Goal: Information Seeking & Learning: Learn about a topic

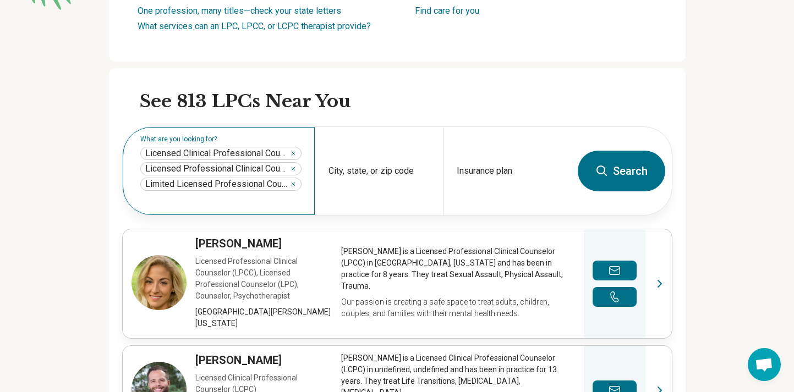
scroll to position [274, 0]
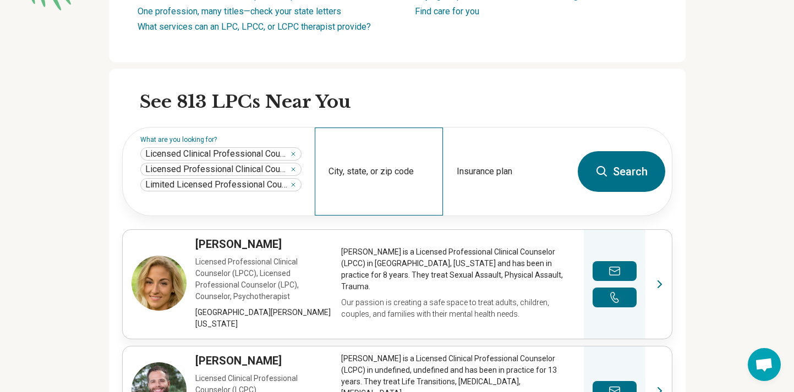
click at [361, 172] on div "City, state, or zip code" at bounding box center [379, 172] width 128 height 88
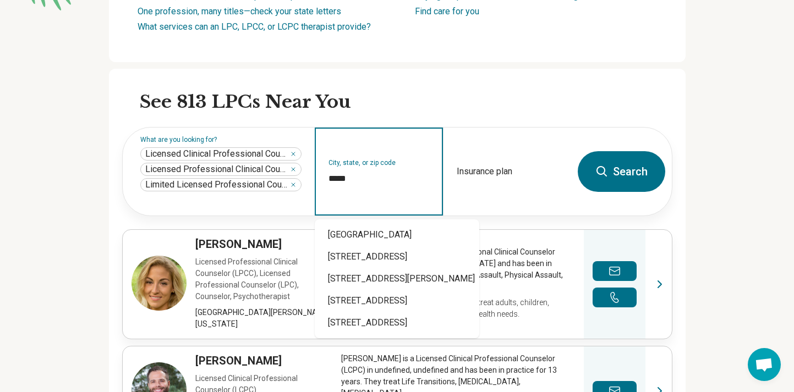
type input "*****"
click at [634, 176] on button "Search" at bounding box center [622, 171] width 88 height 41
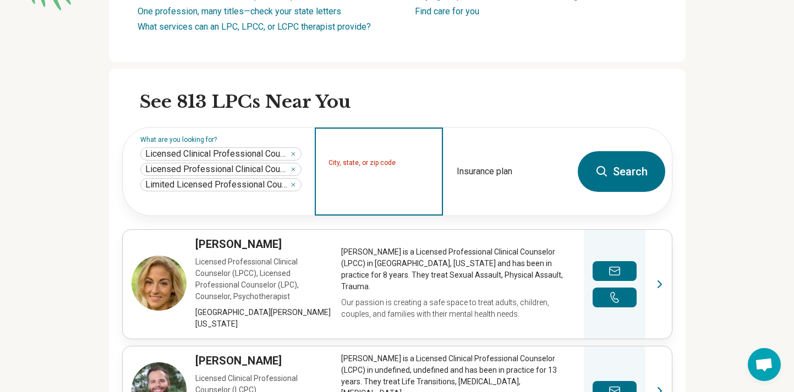
click at [336, 174] on input "City, state, or zip code" at bounding box center [379, 178] width 101 height 13
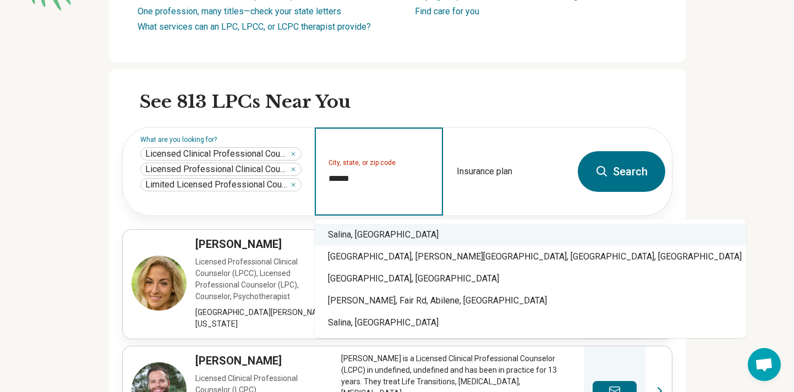
click at [346, 233] on div "Salina, [GEOGRAPHIC_DATA]" at bounding box center [531, 235] width 432 height 22
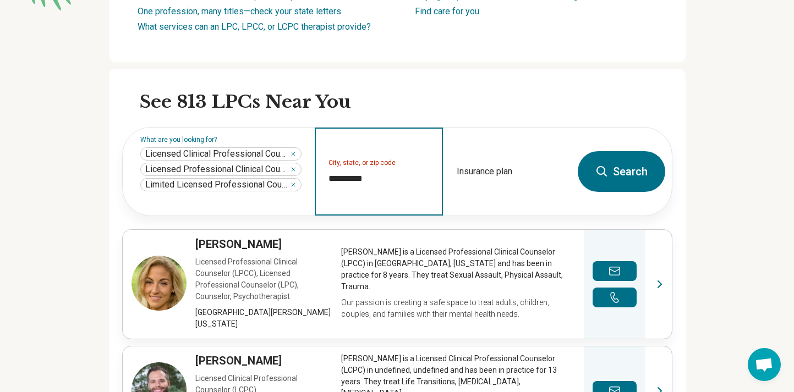
type input "**********"
click at [633, 173] on button "Search" at bounding box center [622, 171] width 88 height 41
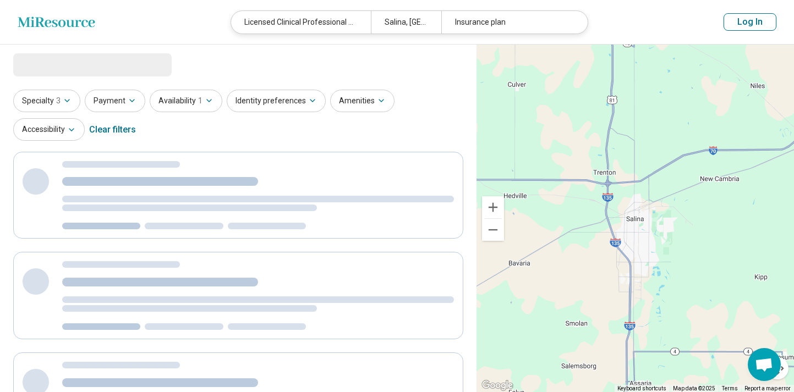
select select "***"
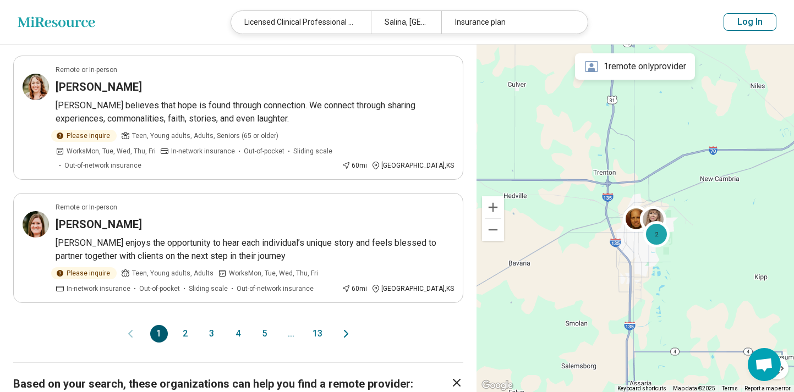
scroll to position [1031, 0]
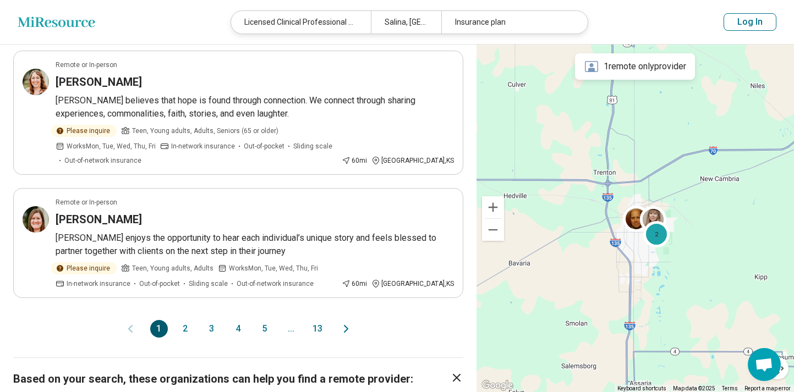
click at [186, 320] on button "2" at bounding box center [186, 329] width 18 height 18
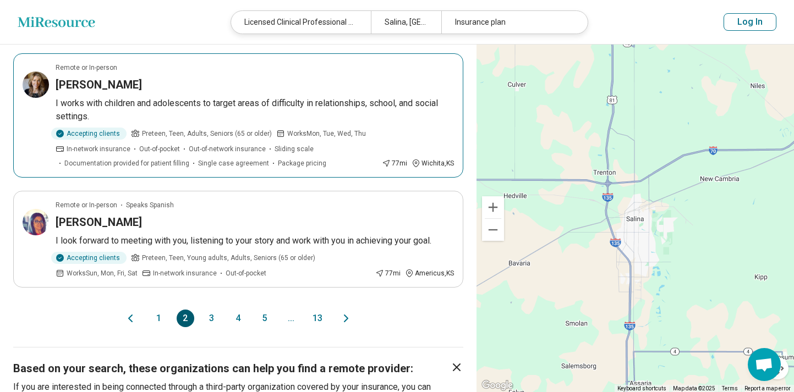
scroll to position [1012, 0]
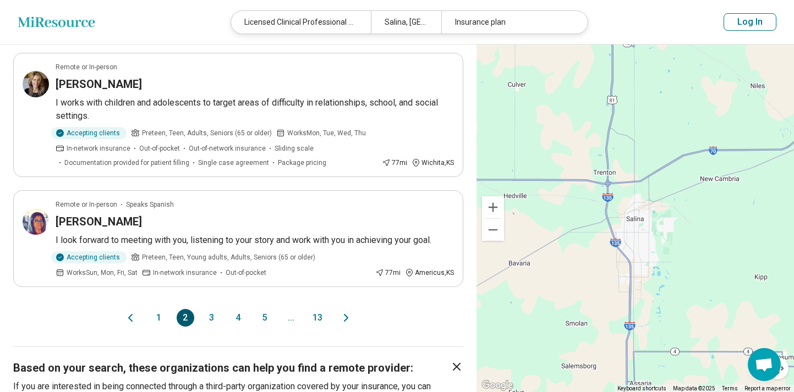
click at [212, 309] on button "3" at bounding box center [212, 318] width 18 height 18
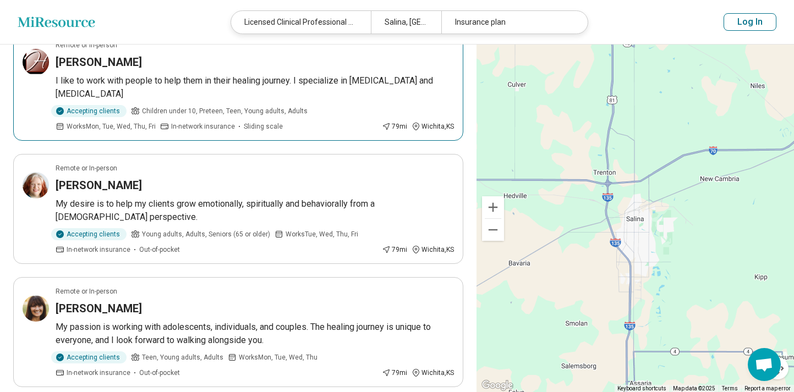
scroll to position [462, 0]
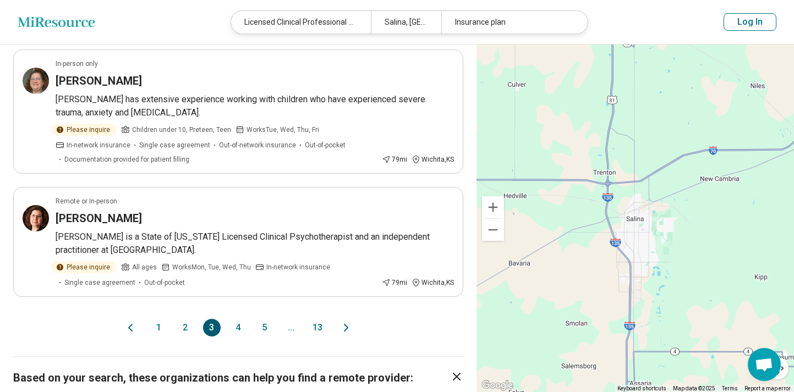
click at [241, 331] on button "4" at bounding box center [239, 328] width 18 height 18
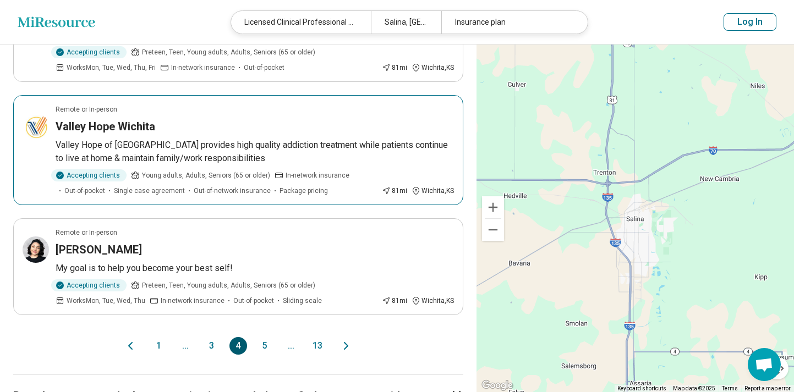
scroll to position [1048, 0]
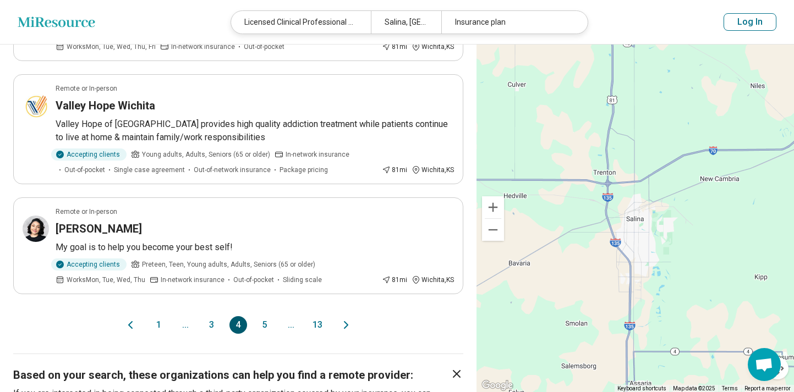
click at [264, 317] on button "5" at bounding box center [265, 326] width 18 height 18
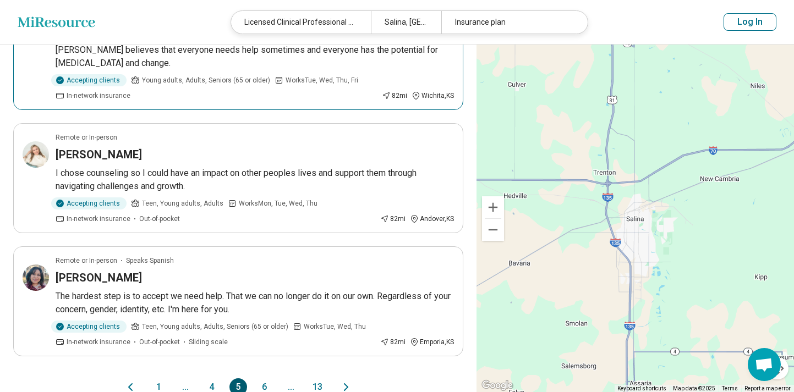
scroll to position [909, 0]
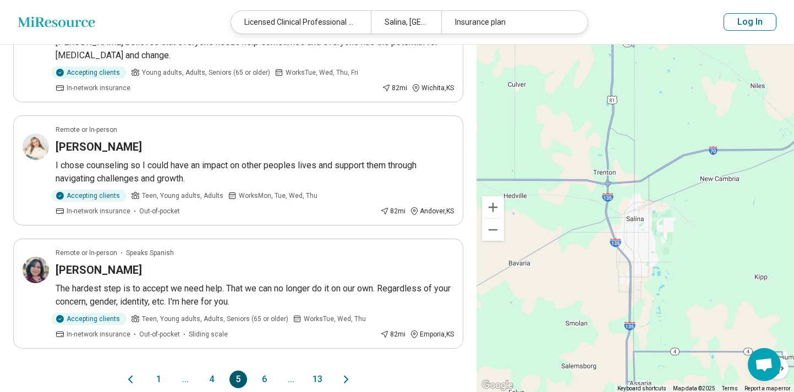
click at [265, 371] on button "6" at bounding box center [265, 380] width 18 height 18
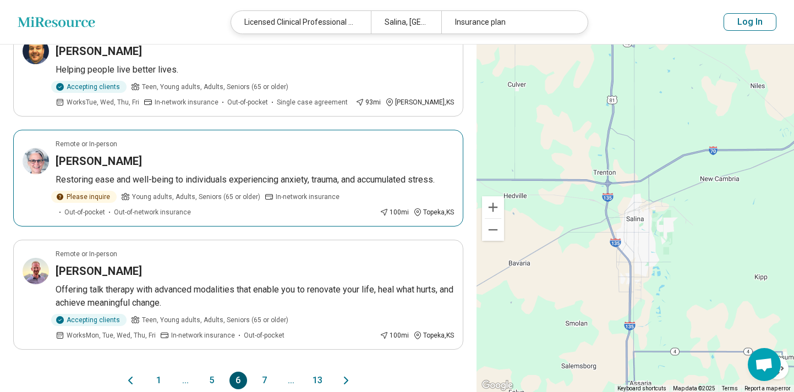
scroll to position [974, 0]
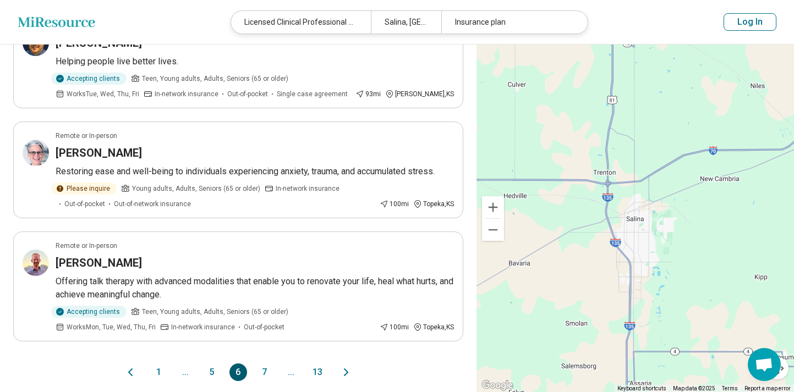
click at [266, 364] on button "7" at bounding box center [265, 373] width 18 height 18
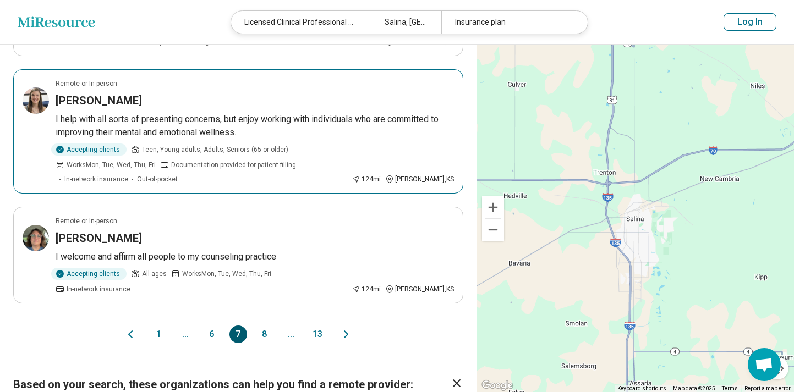
scroll to position [1054, 0]
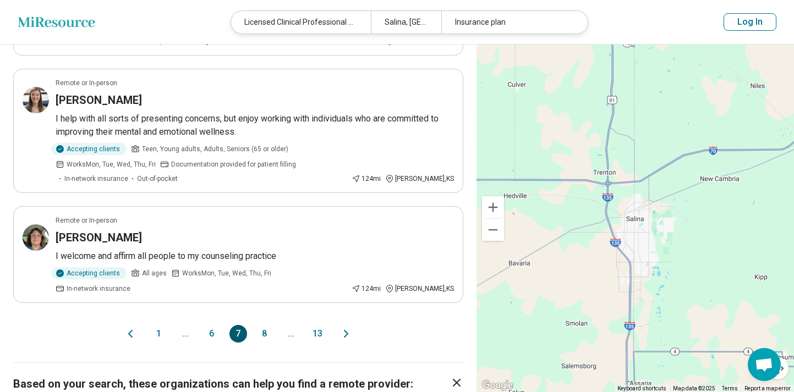
click at [159, 325] on button "1" at bounding box center [159, 334] width 18 height 18
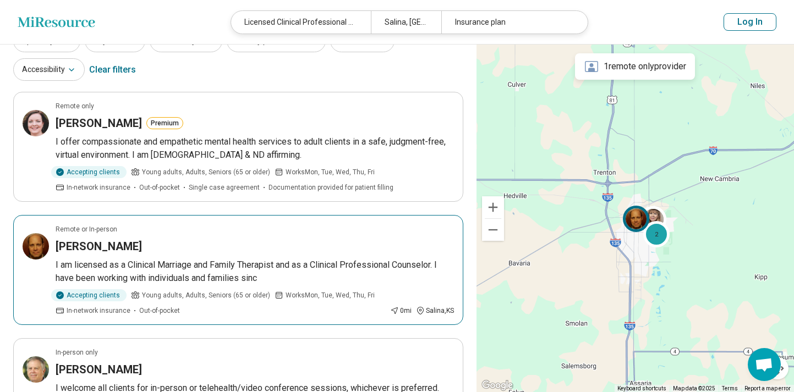
scroll to position [0, 0]
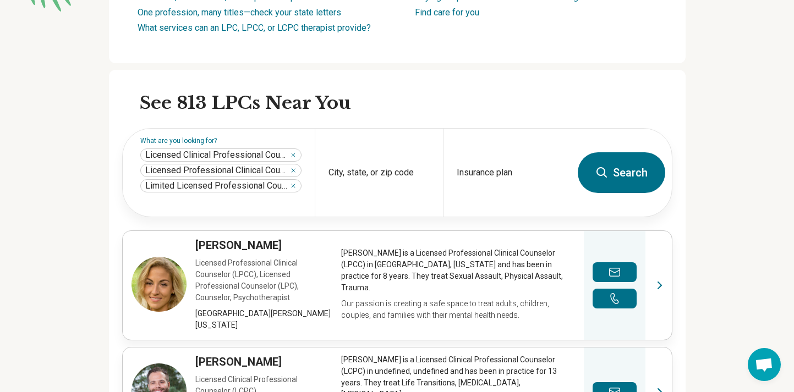
scroll to position [274, 0]
